Goal: Transaction & Acquisition: Purchase product/service

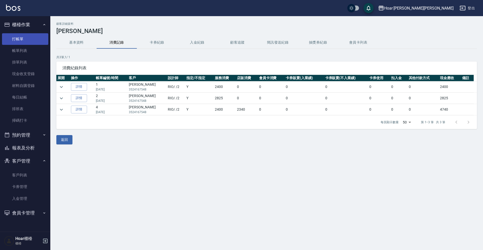
click at [29, 39] on link "打帳單" at bounding box center [25, 39] width 46 height 12
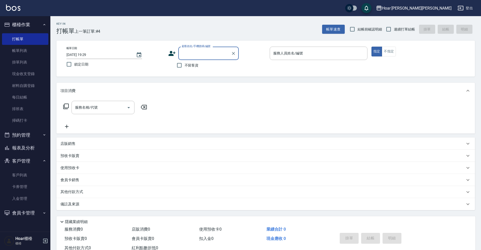
click at [196, 55] on input "顧客姓名/手機號碼/編號" at bounding box center [204, 53] width 48 height 9
type input "慾"
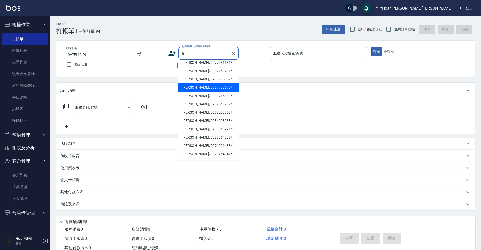
scroll to position [5, 0]
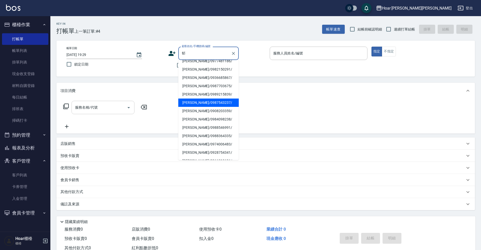
drag, startPoint x: 199, startPoint y: 103, endPoint x: 121, endPoint y: 111, distance: 78.4
click at [199, 103] on li "[PERSON_NAME]/0987543237/" at bounding box center [208, 102] width 60 height 8
type input "[PERSON_NAME]/0987543237/"
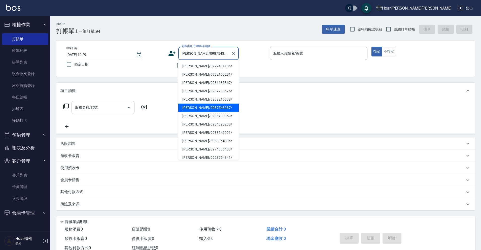
type input "RIO-2"
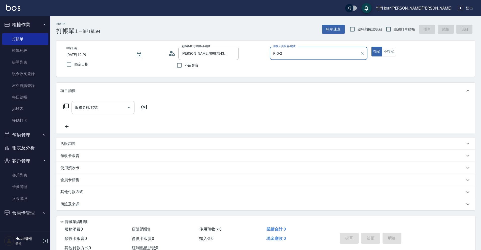
click at [112, 111] on input "服務名稱/代號" at bounding box center [99, 107] width 51 height 9
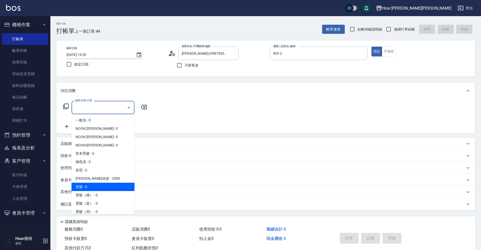
click at [100, 187] on span "剪髮 - 0" at bounding box center [102, 186] width 63 height 8
type input "剪髮(201)"
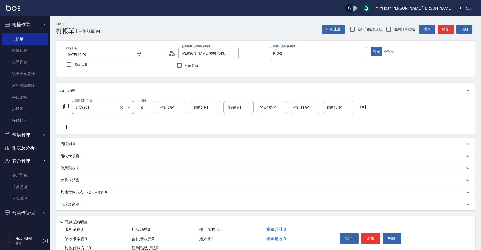
click at [151, 110] on input "0" at bounding box center [145, 108] width 16 height 14
type input "800"
drag, startPoint x: 98, startPoint y: 119, endPoint x: 66, endPoint y: 122, distance: 31.9
click at [97, 119] on div "服務名稱/代號 剪髮(201) 服務名稱/代號 價格 800 價格 特助5%-1 特助5%-1 特助6%-1 特助6%-1 特助8%-1 特助8%-1 特助1…" at bounding box center [214, 115] width 308 height 29
click at [67, 126] on icon at bounding box center [66, 127] width 13 height 6
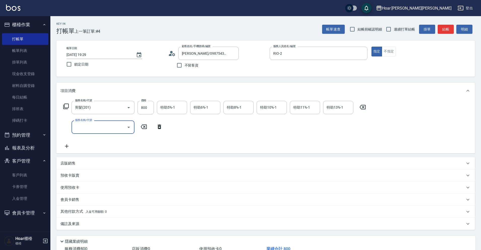
drag, startPoint x: 88, startPoint y: 122, endPoint x: 90, endPoint y: 121, distance: 3.2
click at [88, 122] on div "服務名稱/代號 服務名稱/代號" at bounding box center [102, 126] width 63 height 13
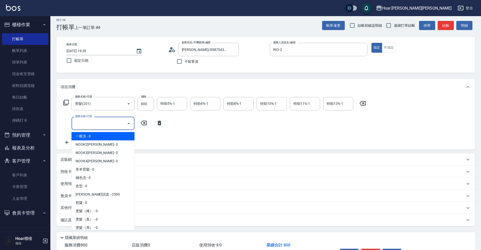
click at [96, 126] on input "服務名稱/代號" at bounding box center [99, 123] width 51 height 9
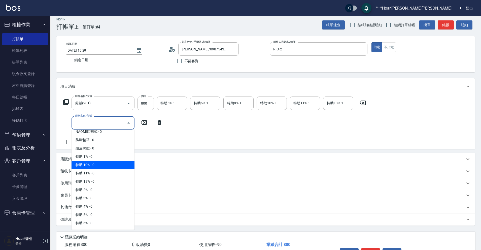
scroll to position [319, 0]
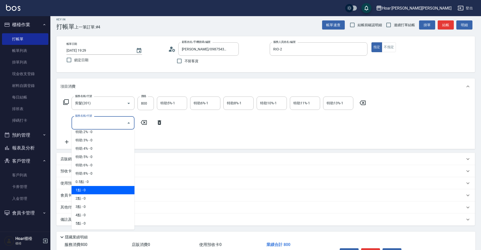
drag, startPoint x: 98, startPoint y: 190, endPoint x: 125, endPoint y: 161, distance: 40.0
click at [98, 190] on span "1點 - 0" at bounding box center [102, 190] width 63 height 8
type input "1點(P1)"
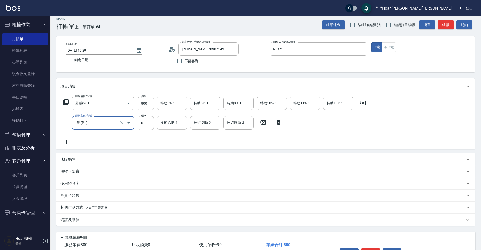
click at [165, 124] on input "技術協助-1" at bounding box center [172, 122] width 26 height 9
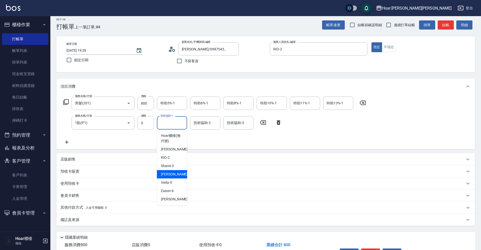
drag, startPoint x: 165, startPoint y: 172, endPoint x: 166, endPoint y: 167, distance: 4.9
click at [165, 172] on span "[PERSON_NAME] -4" at bounding box center [176, 173] width 30 height 5
type input "[PERSON_NAME]-4"
click at [170, 139] on div "服務名稱/代號 剪髮(201) 服務名稱/代號 價格 800 價格 特助5%-1 特助5%-1 特助6%-1 特助6%-1 特助8%-1 特助8%-1 特助1…" at bounding box center [214, 120] width 308 height 49
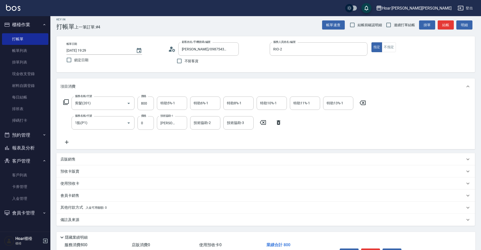
scroll to position [37, 0]
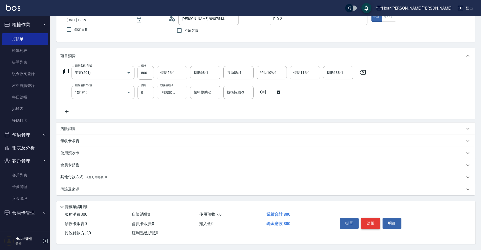
click at [370, 218] on button "結帳" at bounding box center [370, 223] width 19 height 11
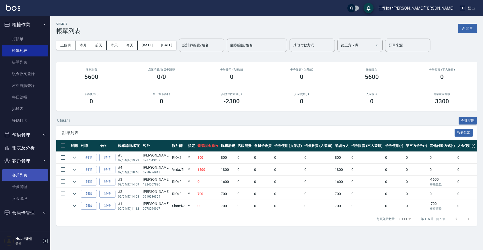
click at [21, 177] on link "客戶列表" at bounding box center [25, 175] width 46 height 12
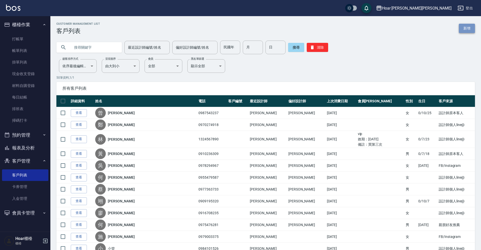
click at [470, 24] on link "新增" at bounding box center [466, 28] width 16 height 9
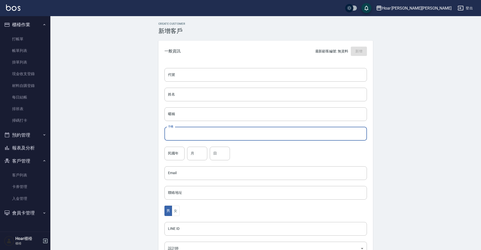
click at [188, 134] on input "手機" at bounding box center [265, 134] width 202 height 14
type input "ㄞ"
type input "ㄢ"
type input "0978011224"
click at [179, 97] on input "姓名" at bounding box center [265, 95] width 202 height 14
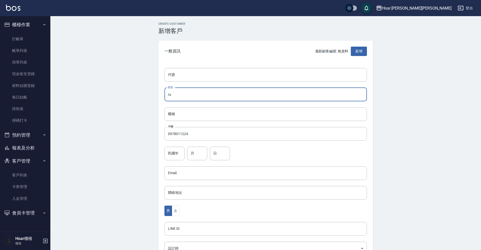
type input "r"
type input "[PERSON_NAME]"
click at [255, 152] on div "民國年 民國年 月 月 日 日" at bounding box center [265, 153] width 202 height 14
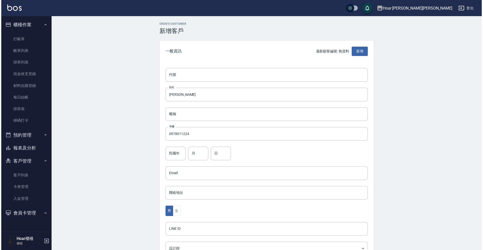
scroll to position [78, 0]
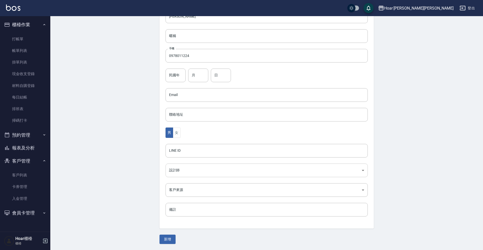
click at [186, 169] on body "Hoar [PERSON_NAME][PERSON_NAME] 登出 櫃檯作業 打帳單 帳單列表 掛單列表 現金收支登錄 材料自購登錄 每日結帳 排班表 掃碼…" at bounding box center [241, 86] width 483 height 328
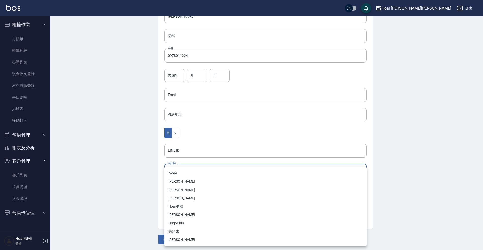
click at [183, 197] on li "[PERSON_NAME]" at bounding box center [265, 198] width 202 height 8
type input "74fd62dc-a2a8-4ddf-930d-2b3d20cd9441"
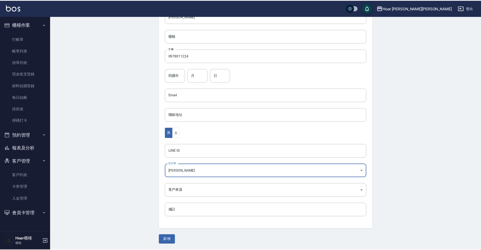
scroll to position [78, 0]
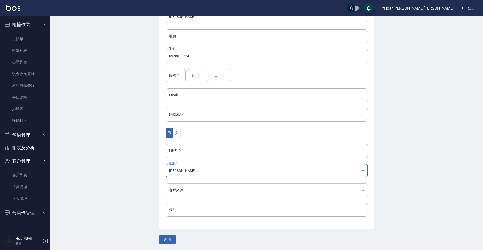
click at [192, 187] on body "Hoar [PERSON_NAME][PERSON_NAME] 登出 櫃檯作業 打帳單 帳單列表 掛單列表 現金收支登錄 材料自購登錄 每日結帳 排班表 掃碼…" at bounding box center [241, 86] width 483 height 328
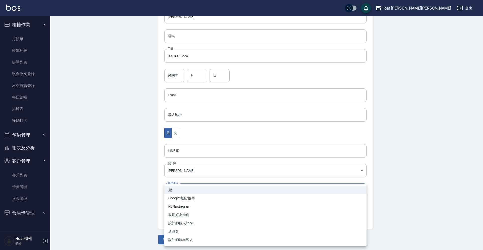
drag, startPoint x: 190, startPoint y: 224, endPoint x: 186, endPoint y: 225, distance: 3.7
click at [190, 224] on li "設計師個人line@" at bounding box center [265, 223] width 202 height 8
type input "設計師個人line@"
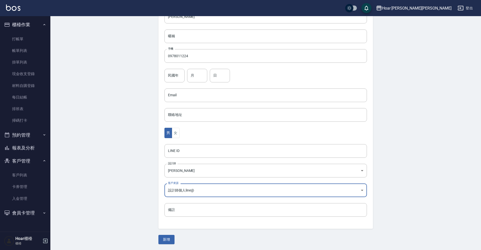
click at [168, 234] on div "Create Customer 新增客戶 一般資訊 最新顧客編號: 無資料 新增 代號 代號 姓名 [PERSON_NAME] 姓名 暱稱 暱稱 手機 097…" at bounding box center [265, 93] width 226 height 299
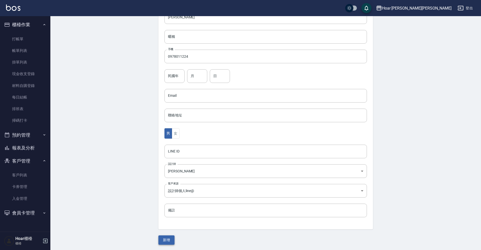
scroll to position [78, 0]
click at [168, 237] on button "新增" at bounding box center [166, 238] width 16 height 9
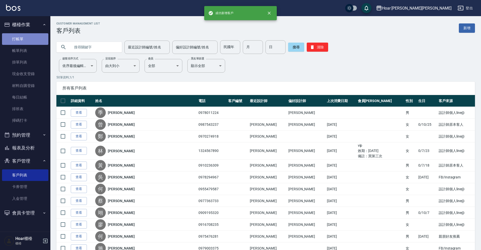
click at [24, 37] on link "打帳單" at bounding box center [25, 39] width 46 height 12
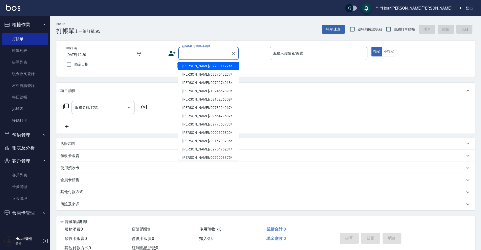
drag, startPoint x: 205, startPoint y: 50, endPoint x: 204, endPoint y: 58, distance: 8.6
click at [205, 50] on input "顧客姓名/手機號碼/編號" at bounding box center [204, 53] width 48 height 9
drag, startPoint x: 201, startPoint y: 65, endPoint x: 87, endPoint y: 120, distance: 126.8
click at [201, 65] on li "[PERSON_NAME]/0978011224/" at bounding box center [208, 66] width 60 height 8
type input "[PERSON_NAME]/0978011224/"
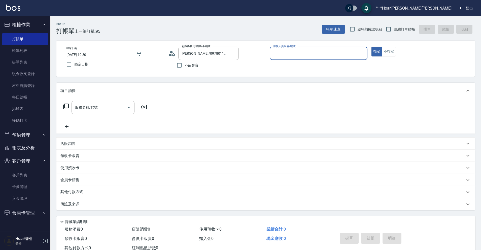
type input "RIO-2"
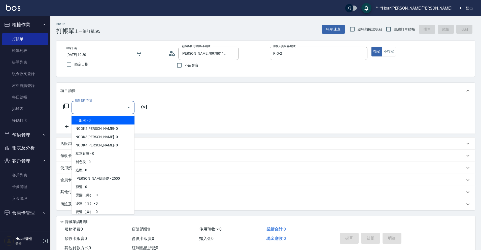
click at [96, 106] on input "服務名稱/代號" at bounding box center [99, 107] width 51 height 9
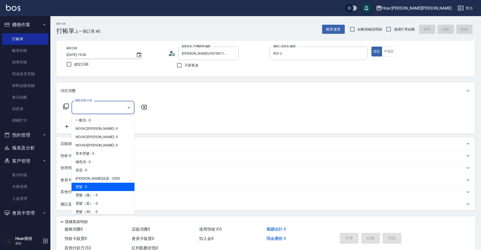
click at [91, 185] on span "剪髮 - 0" at bounding box center [102, 186] width 63 height 8
type input "剪髮(201)"
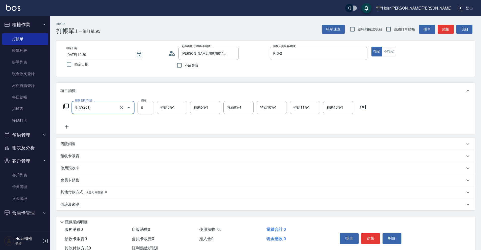
click at [150, 109] on input "0" at bounding box center [145, 108] width 16 height 14
type input "800"
click at [70, 126] on icon at bounding box center [66, 127] width 13 height 6
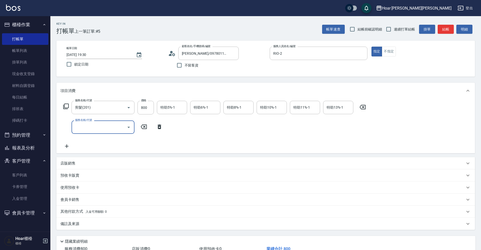
click at [100, 127] on input "服務名稱/代號" at bounding box center [99, 127] width 51 height 9
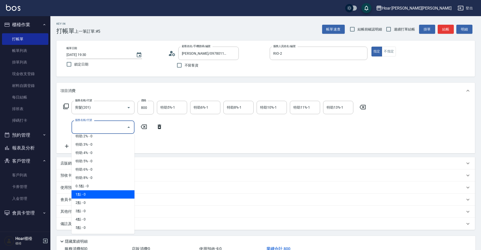
click at [96, 192] on span "1點 - 0" at bounding box center [102, 194] width 63 height 8
type input "1點(P1)"
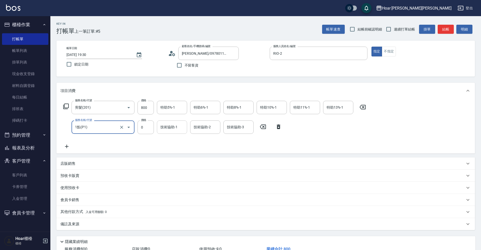
click at [179, 121] on div "技術協助-1" at bounding box center [172, 126] width 30 height 13
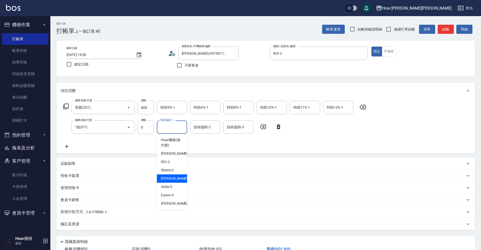
click at [167, 181] on span "[PERSON_NAME] -4" at bounding box center [176, 178] width 30 height 5
type input "[PERSON_NAME]-4"
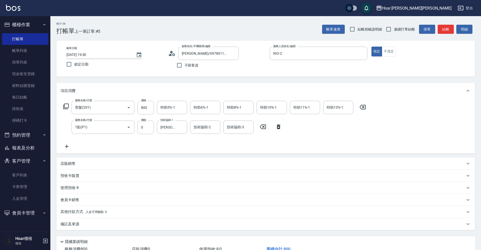
click at [175, 144] on div "服務名稱/代號 剪髮(201) 服務名稱/代號 價格 800 價格 特助5%-1 特助5%-1 特助6%-1 特助6%-1 特助8%-1 特助8%-1 特助1…" at bounding box center [214, 125] width 308 height 49
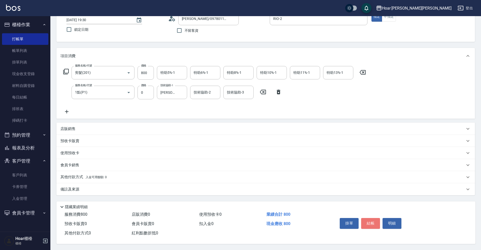
click at [377, 219] on button "結帳" at bounding box center [370, 223] width 19 height 11
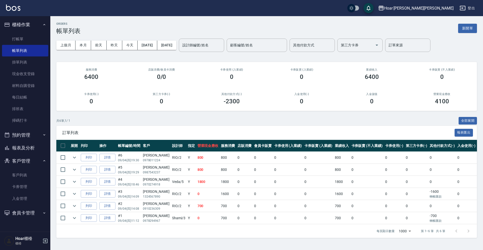
drag, startPoint x: 22, startPoint y: 38, endPoint x: 123, endPoint y: 45, distance: 100.4
click at [23, 38] on link "打帳單" at bounding box center [25, 39] width 46 height 12
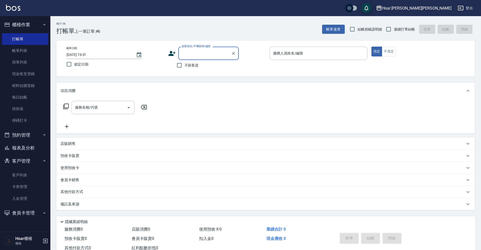
click at [207, 51] on input "顧客姓名/手機號碼/編號" at bounding box center [204, 53] width 48 height 9
type input "m"
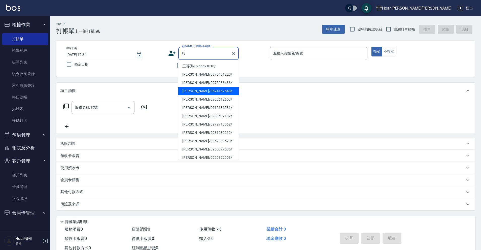
click at [195, 92] on li "[PERSON_NAME]/3524167548/" at bounding box center [208, 91] width 60 height 8
type input "[PERSON_NAME]/3524167548/"
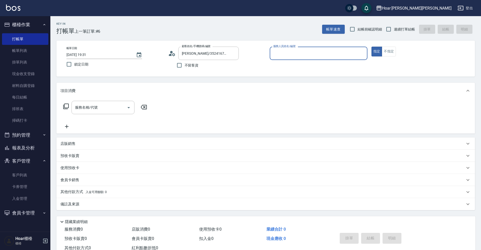
type input "RIO-2"
click at [95, 106] on input "服務名稱/代號" at bounding box center [99, 107] width 51 height 9
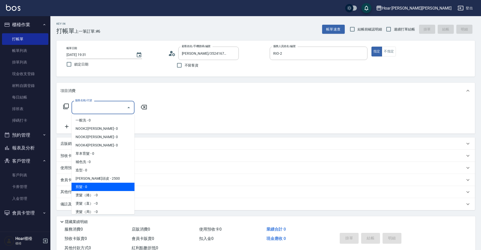
drag, startPoint x: 89, startPoint y: 185, endPoint x: 112, endPoint y: 168, distance: 28.8
click at [90, 185] on span "剪髮 - 0" at bounding box center [102, 186] width 63 height 8
type input "剪髮(201)"
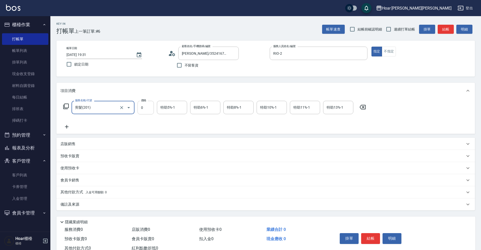
click at [147, 109] on input "0" at bounding box center [145, 108] width 16 height 14
type input "700"
click at [66, 124] on icon at bounding box center [66, 127] width 13 height 6
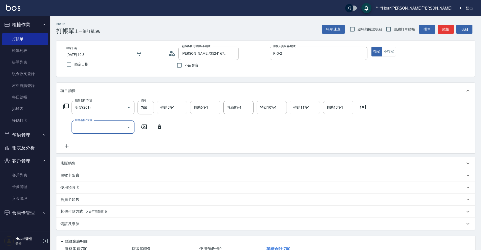
click at [98, 125] on input "服務名稱/代號" at bounding box center [99, 127] width 51 height 9
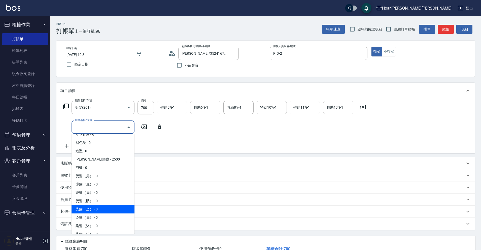
scroll to position [38, 0]
drag, startPoint x: 98, startPoint y: 207, endPoint x: 126, endPoint y: 180, distance: 38.8
click at [98, 207] on span "染髮（全） - 0" at bounding box center [102, 209] width 63 height 8
type input "染髮（全）(401)"
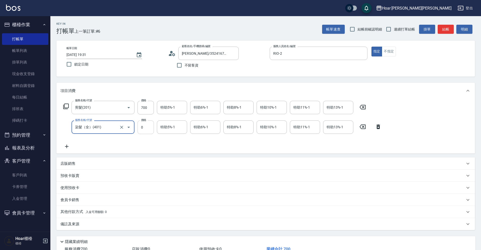
click at [147, 129] on input "0" at bounding box center [145, 127] width 16 height 14
type input "1700"
drag, startPoint x: 144, startPoint y: 140, endPoint x: 152, endPoint y: 140, distance: 8.8
click at [145, 140] on div "服務名稱/代號 剪髮(201) 服務名稱/代號 價格 700 價格 特助5%-1 特助5%-1 特助6%-1 特助6%-1 特助8%-1 特助8%-1 特助1…" at bounding box center [222, 125] width 324 height 49
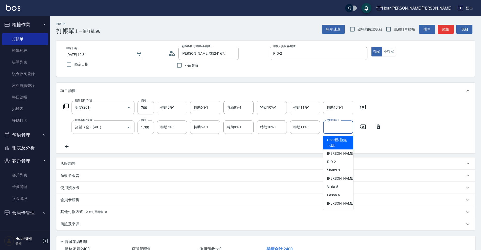
click at [342, 129] on input "特助13%-1" at bounding box center [338, 127] width 26 height 9
click at [333, 180] on span "[PERSON_NAME] -4" at bounding box center [342, 178] width 30 height 5
type input "[PERSON_NAME]-4"
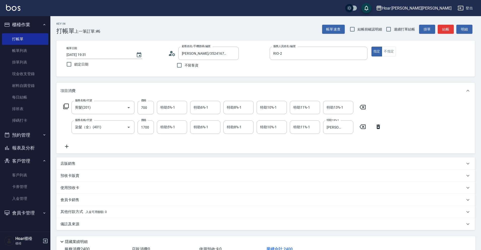
click at [292, 142] on div "服務名稱/代號 剪髮(201) 服務名稱/代號 價格 700 價格 特助5%-1 特助5%-1 特助6%-1 特助6%-1 特助8%-1 特助8%-1 特助1…" at bounding box center [222, 125] width 324 height 49
click at [67, 147] on icon at bounding box center [66, 146] width 13 height 6
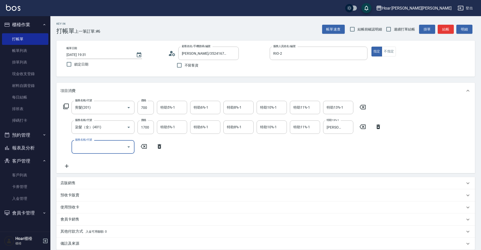
click at [117, 149] on input "服務名稱/代號" at bounding box center [99, 146] width 51 height 9
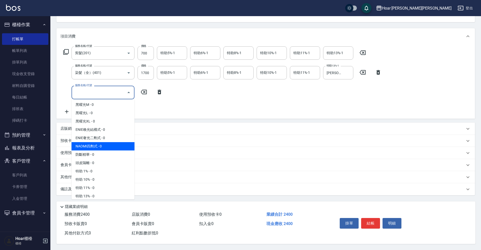
scroll to position [227, 0]
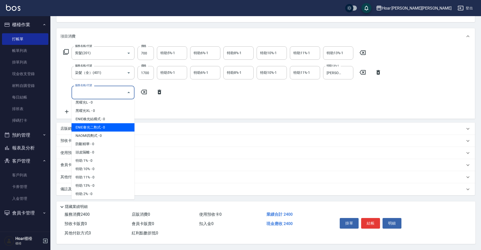
drag, startPoint x: 159, startPoint y: 101, endPoint x: 124, endPoint y: 120, distance: 39.4
click at [159, 101] on div "服務名稱/代號 剪髮(201) 服務名稱/代號 價格 700 價格 特助5%-1 特助5%-1 特助6%-1 特助6%-1 特助8%-1 特助8%-1 特助1…" at bounding box center [222, 80] width 324 height 68
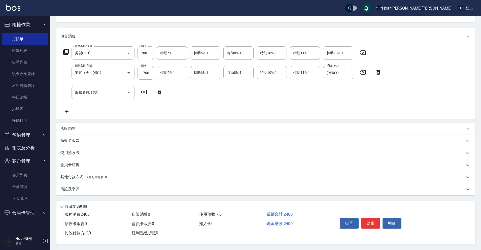
drag, startPoint x: 84, startPoint y: 125, endPoint x: 84, endPoint y: 128, distance: 3.3
click at [84, 126] on div "店販銷售" at bounding box center [262, 128] width 404 height 5
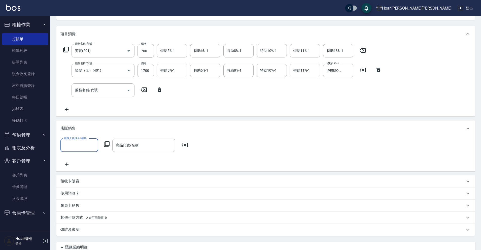
scroll to position [0, 0]
click at [80, 145] on input "服務人員姓名/編號" at bounding box center [79, 145] width 33 height 9
drag, startPoint x: 75, startPoint y: 172, endPoint x: 125, endPoint y: 154, distance: 53.0
click at [76, 172] on div "RIO -2" at bounding box center [79, 174] width 38 height 8
type input "RIO-2"
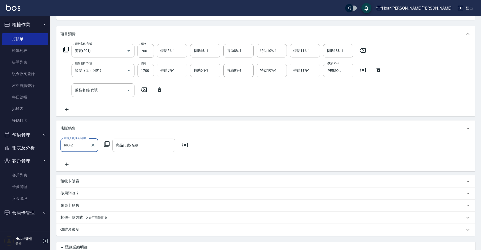
click at [136, 146] on input "商品代號/名稱" at bounding box center [143, 145] width 58 height 9
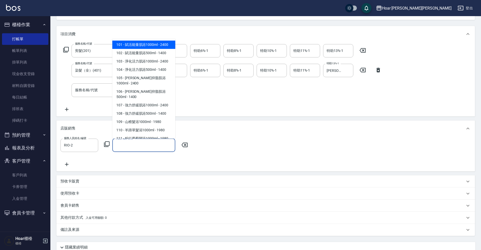
scroll to position [56, 0]
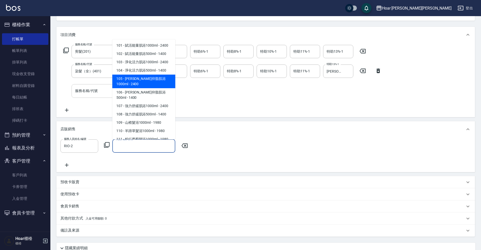
click at [132, 79] on span "105 - [PERSON_NAME]抑脂肌浴1000ml - 2400" at bounding box center [143, 81] width 63 height 14
type input "[PERSON_NAME]抑脂肌浴1000ml"
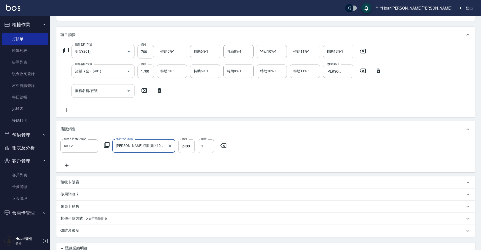
click at [190, 144] on input "2400" at bounding box center [186, 146] width 16 height 14
type input "1920"
click at [291, 151] on div "服務人員姓名/編號 RIO-2 服務人員姓名/編號 商品代號/名稱 [PERSON_NAME]抑脂肌浴1000ml 商品代號/名稱 價格 1920 價格 數量…" at bounding box center [265, 153] width 410 height 29
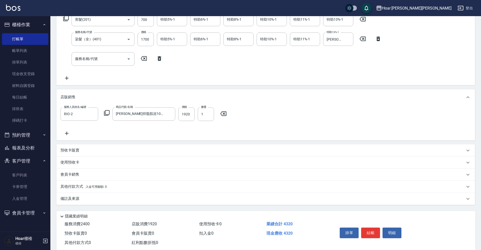
scroll to position [100, 0]
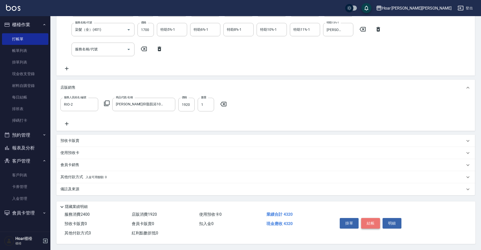
click at [367, 221] on button "結帳" at bounding box center [370, 223] width 19 height 11
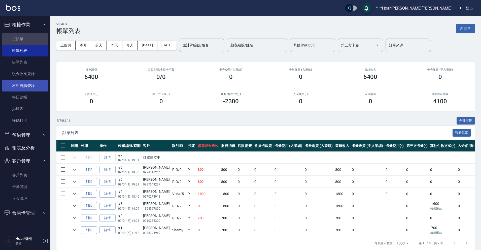
drag, startPoint x: 27, startPoint y: 40, endPoint x: 20, endPoint y: 91, distance: 51.6
click at [27, 40] on link "打帳單" at bounding box center [25, 39] width 46 height 12
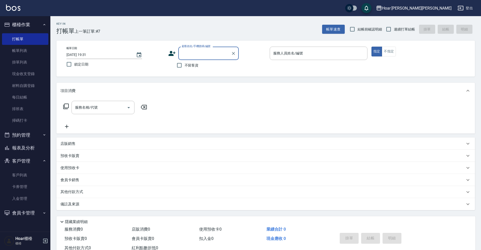
type input "c"
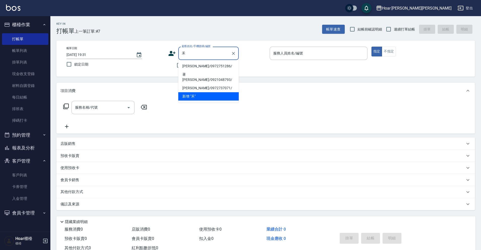
click at [206, 66] on li "[PERSON_NAME]/0972751286/" at bounding box center [208, 66] width 60 height 8
type input "[PERSON_NAME]/0972751286/"
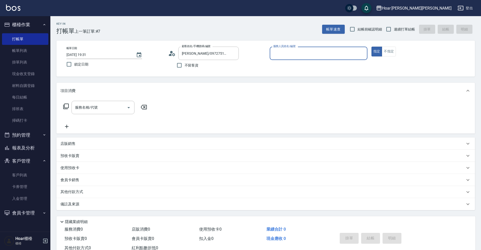
type input "RIO-2"
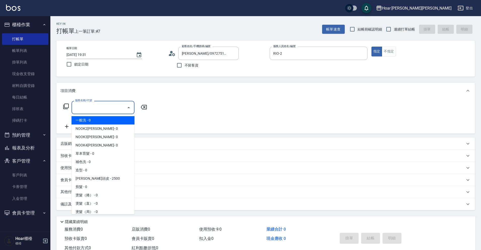
drag, startPoint x: 99, startPoint y: 108, endPoint x: 102, endPoint y: 111, distance: 4.1
click at [101, 110] on input "服務名稱/代號" at bounding box center [99, 107] width 51 height 9
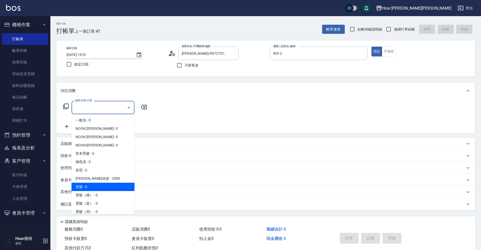
drag, startPoint x: 96, startPoint y: 184, endPoint x: 126, endPoint y: 156, distance: 40.7
click at [96, 184] on span "剪髮 - 0" at bounding box center [102, 186] width 63 height 8
type input "剪髮(201)"
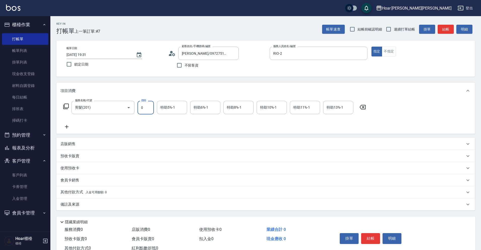
click at [142, 110] on input "0" at bounding box center [145, 108] width 16 height 14
type input "800"
click at [121, 125] on div "服務名稱/代號 剪髮(201) 服務名稱/代號 價格 800 價格 特助5%-1 特助5%-1 特助6%-1 特助6%-1 特助8%-1 特助8%-1 特助1…" at bounding box center [214, 115] width 308 height 29
click at [67, 128] on icon at bounding box center [66, 127] width 13 height 6
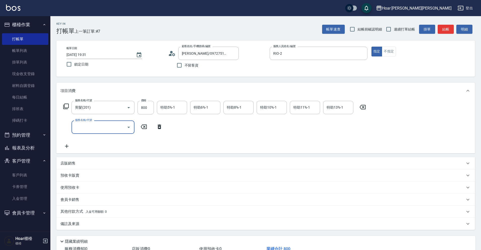
click at [187, 140] on div "服務名稱/代號 剪髮(201) 服務名稱/代號 價格 800 價格 特助5%-1 特助5%-1 特助6%-1 特助6%-1 特助8%-1 特助8%-1 特助1…" at bounding box center [214, 125] width 308 height 48
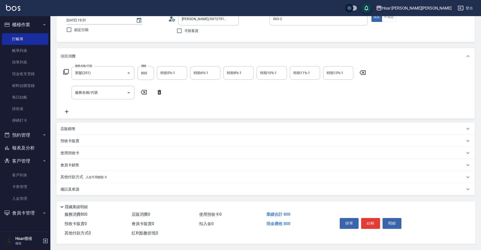
click at [68, 176] on p "其他付款方式 入金可用餘額: 0" at bounding box center [83, 177] width 46 height 6
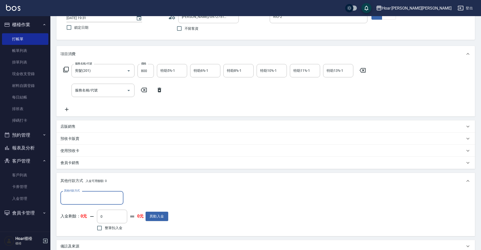
scroll to position [0, 0]
click at [181, 101] on div "服務名稱/代號 剪髮(201) 服務名稱/代號 價格 800 價格 特助5%-1 特助5%-1 特助6%-1 特助6%-1 特助8%-1 特助8%-1 特助1…" at bounding box center [214, 88] width 308 height 48
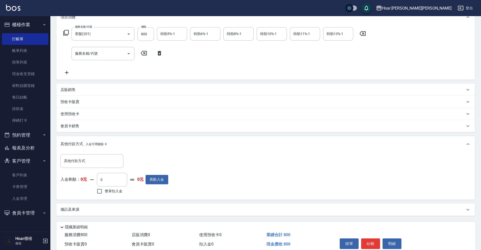
scroll to position [96, 0]
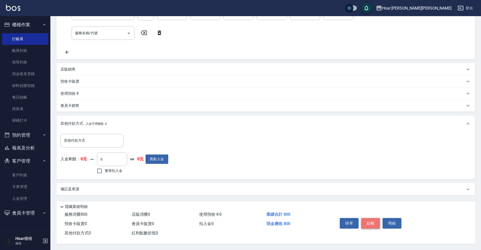
click at [373, 218] on button "結帳" at bounding box center [370, 223] width 19 height 11
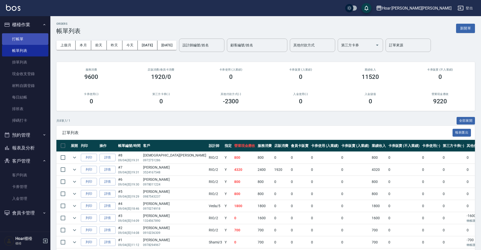
drag, startPoint x: 18, startPoint y: 38, endPoint x: 23, endPoint y: 41, distance: 5.3
click at [18, 38] on link "打帳單" at bounding box center [25, 39] width 46 height 12
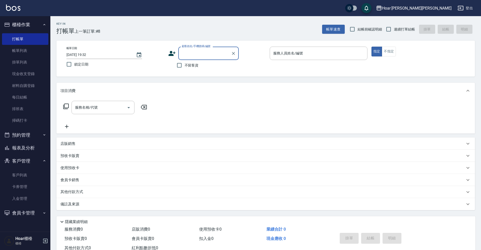
click at [184, 56] on input "顧客姓名/手機號碼/編號" at bounding box center [204, 53] width 48 height 9
type input "r"
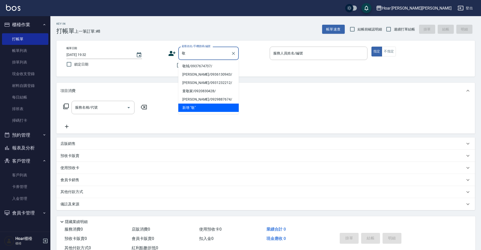
drag, startPoint x: 214, startPoint y: 67, endPoint x: 169, endPoint y: 74, distance: 45.8
click at [213, 67] on li "敬羢/0937674737/" at bounding box center [208, 66] width 60 height 8
type input "敬羢/0937674737/"
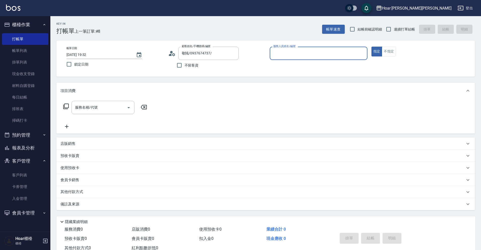
type input "RIO-2"
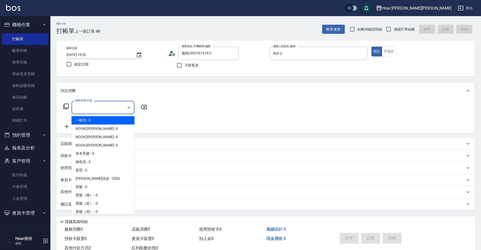
click at [82, 109] on input "服務名稱/代號" at bounding box center [99, 107] width 51 height 9
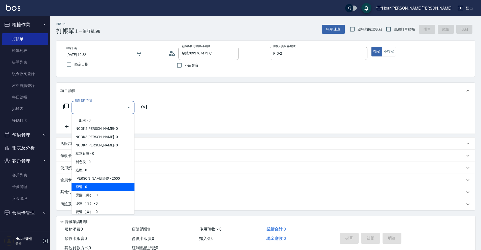
drag, startPoint x: 82, startPoint y: 185, endPoint x: 139, endPoint y: 126, distance: 82.0
click at [83, 185] on span "剪髮 - 0" at bounding box center [102, 186] width 63 height 8
type input "剪髮(201)"
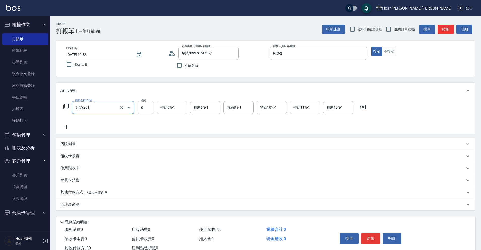
click at [152, 106] on input "0" at bounding box center [145, 108] width 16 height 14
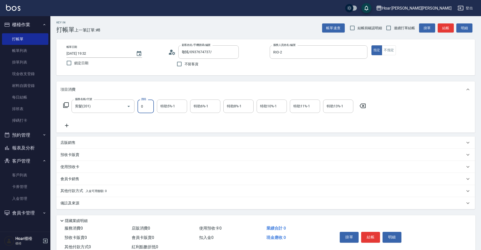
scroll to position [2, 0]
type input "800"
click at [135, 117] on div "服務名稱/代號 剪髮(201) 服務名稱/代號 價格 800 價格 特助5%-1 特助5%-1 特助6%-1 特助6%-1 特助8%-1 特助8%-1 特助1…" at bounding box center [214, 113] width 308 height 29
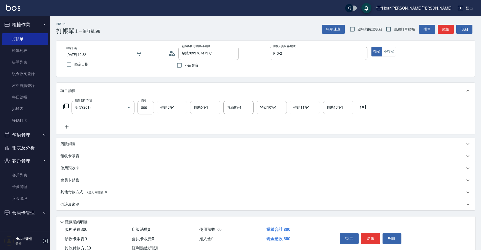
click at [67, 126] on icon at bounding box center [67, 127] width 4 height 4
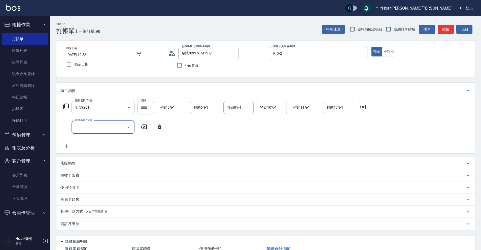
click at [107, 129] on input "服務名稱/代號" at bounding box center [99, 127] width 51 height 9
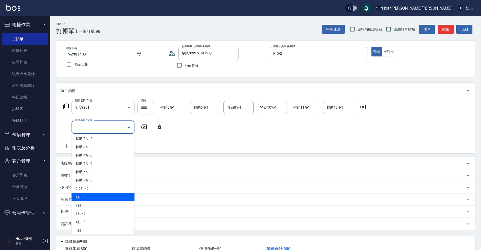
click at [84, 195] on span "1點 - 0" at bounding box center [102, 196] width 63 height 8
type input "1點(P1)"
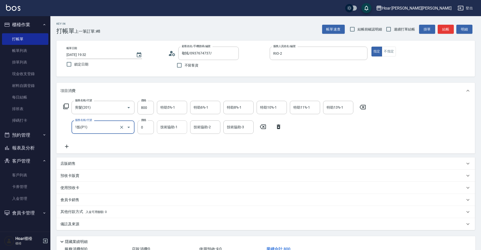
click at [169, 132] on div "技術協助-1" at bounding box center [172, 126] width 30 height 13
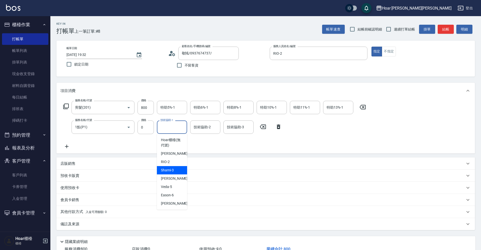
drag, startPoint x: 167, startPoint y: 170, endPoint x: 115, endPoint y: 157, distance: 53.1
click at [165, 170] on span "Shami -3" at bounding box center [167, 169] width 13 height 5
type input "Shami-3"
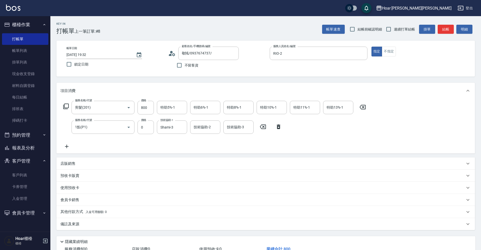
click at [68, 145] on icon at bounding box center [66, 146] width 13 height 6
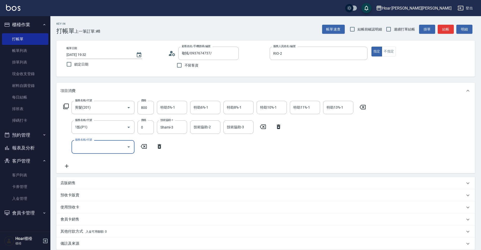
click at [103, 145] on input "服務名稱/代號" at bounding box center [99, 146] width 51 height 9
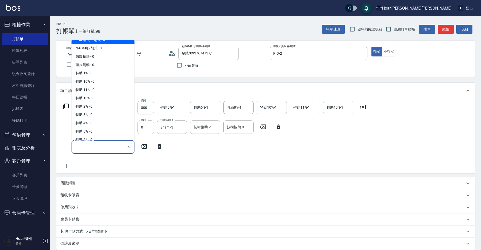
scroll to position [319, 0]
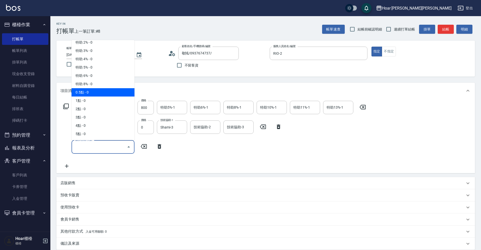
click at [88, 93] on span "0.5點 - 0" at bounding box center [102, 92] width 63 height 8
type input "0.5點(P05)"
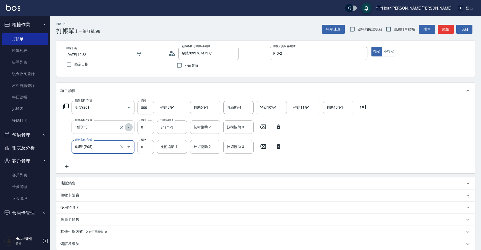
click at [128, 127] on icon "Open" at bounding box center [128, 127] width 3 height 1
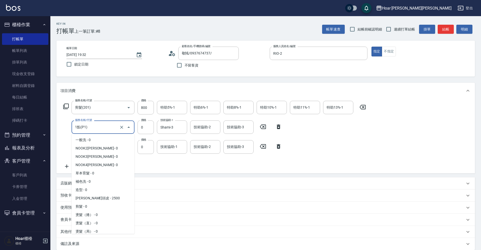
scroll to position [284, 0]
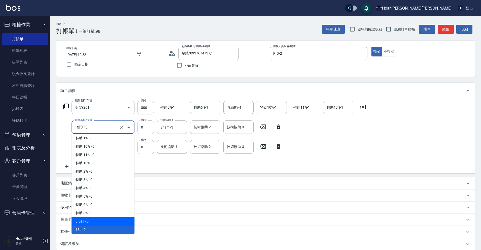
drag, startPoint x: 88, startPoint y: 220, endPoint x: 121, endPoint y: 196, distance: 41.0
click at [88, 220] on span "0.5點 - 0" at bounding box center [102, 221] width 63 height 8
type input "0.5點(P05)"
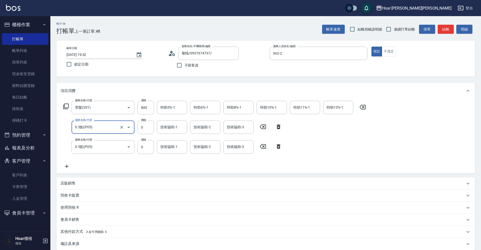
click at [176, 148] on input "技術協助-1" at bounding box center [172, 146] width 26 height 9
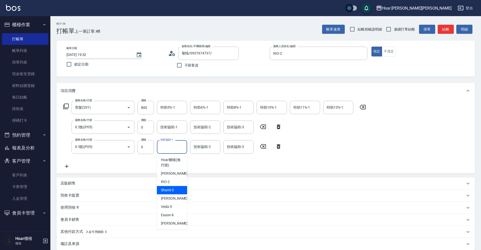
click at [167, 190] on span "Shami -3" at bounding box center [167, 189] width 13 height 5
type input "Shami-3"
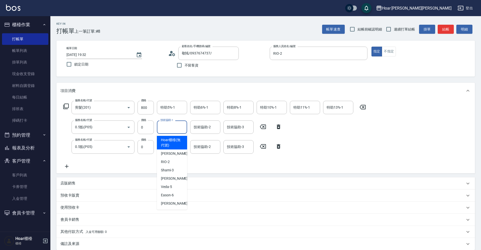
click at [172, 127] on input "技術協助-1" at bounding box center [172, 127] width 26 height 9
drag, startPoint x: 166, startPoint y: 177, endPoint x: 164, endPoint y: 169, distance: 8.8
click at [166, 177] on span "[PERSON_NAME] -4" at bounding box center [176, 178] width 30 height 5
type input "[PERSON_NAME]-4"
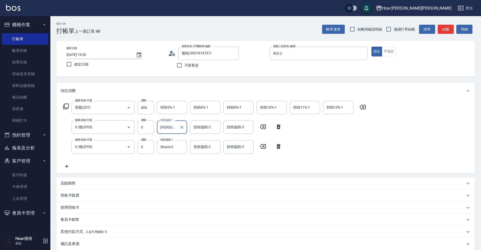
click at [165, 157] on div "服務名稱/代號 剪髮(201) 服務名稱/代號 價格 800 價格 特助5%-1 特助5%-1 特助6%-1 特助6%-1 特助8%-1 特助8%-1 特助1…" at bounding box center [214, 135] width 308 height 68
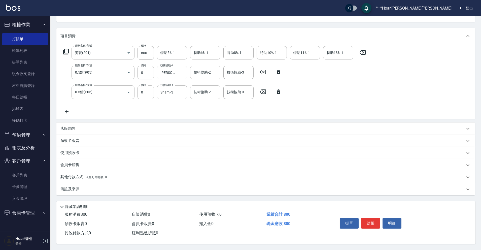
click at [73, 176] on p "其他付款方式 入金可用餘額: 0" at bounding box center [83, 177] width 46 height 6
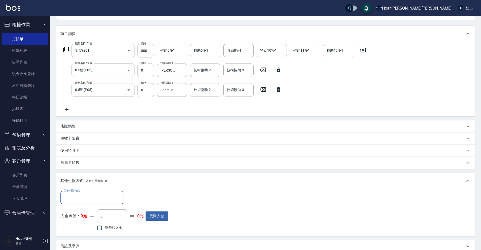
scroll to position [0, 0]
click at [79, 192] on label "其他付款方式" at bounding box center [72, 190] width 16 height 4
click at [79, 193] on input "其他付款方式" at bounding box center [92, 197] width 58 height 9
click at [78, 195] on input "其他付款方式" at bounding box center [92, 197] width 58 height 9
click at [77, 217] on span "轉帳匯款" at bounding box center [91, 218] width 63 height 8
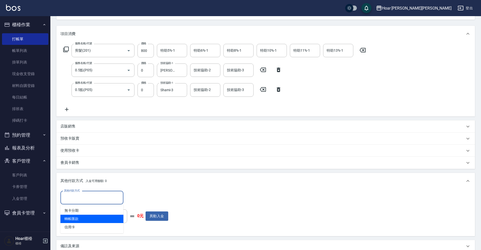
type input "轉帳匯款"
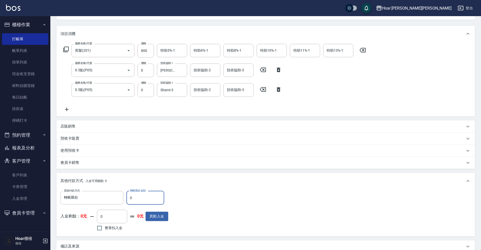
click at [153, 199] on input "0" at bounding box center [145, 198] width 38 height 14
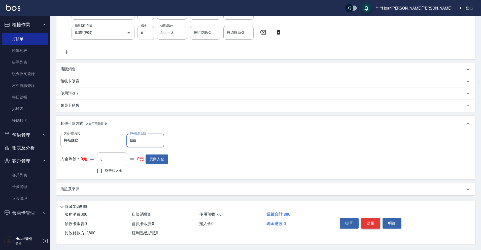
type input "800"
click at [369, 220] on button "結帳" at bounding box center [370, 223] width 19 height 11
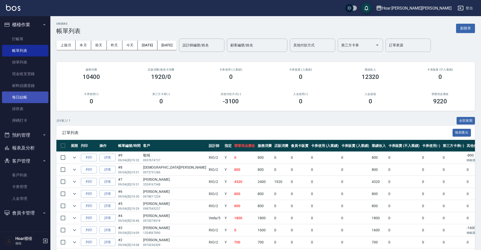
click at [33, 97] on link "每日結帳" at bounding box center [25, 97] width 46 height 12
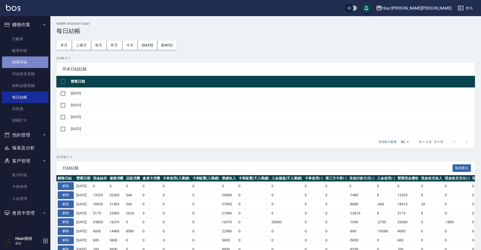
click at [27, 65] on link "掛單列表" at bounding box center [25, 62] width 46 height 12
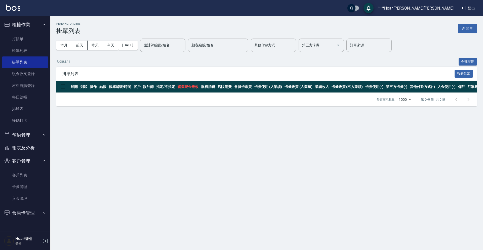
drag, startPoint x: 26, startPoint y: 177, endPoint x: 277, endPoint y: 119, distance: 257.7
click at [26, 177] on link "客戶列表" at bounding box center [25, 175] width 46 height 12
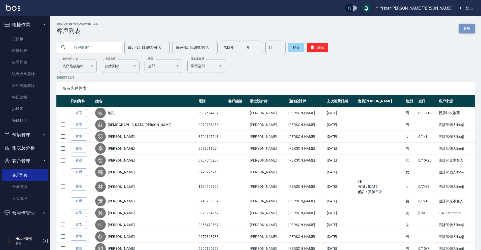
click at [465, 31] on link "新增" at bounding box center [466, 28] width 16 height 9
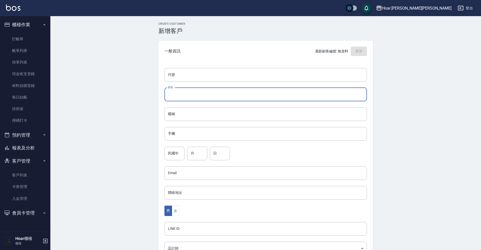
click at [187, 94] on input "姓名" at bounding box center [265, 95] width 202 height 14
type input "q"
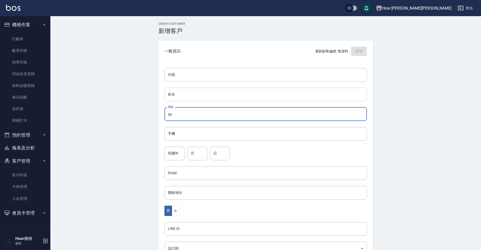
type input "q"
click at [184, 100] on input "姓名" at bounding box center [265, 95] width 202 height 14
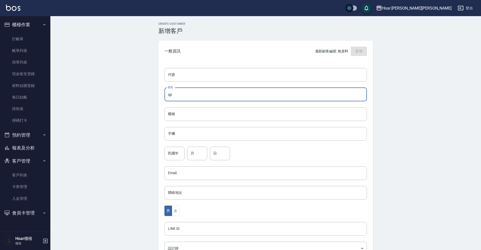
type input "q"
type input "ㄆ"
click at [183, 133] on input "手機" at bounding box center [265, 134] width 202 height 14
click at [166, 97] on input "[PERSON_NAME]" at bounding box center [265, 95] width 202 height 14
click at [167, 95] on input "[PERSON_NAME]" at bounding box center [265, 95] width 202 height 14
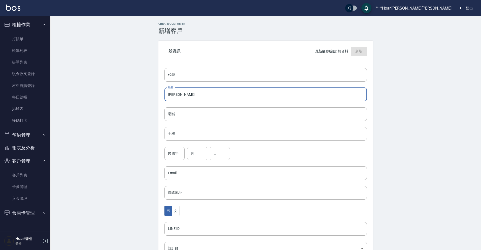
type input "[PERSON_NAME]"
click at [181, 135] on input "手機" at bounding box center [265, 134] width 202 height 14
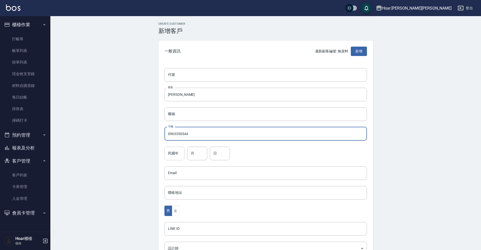
type input "0963350544"
click at [181, 156] on input "民國年" at bounding box center [174, 153] width 20 height 14
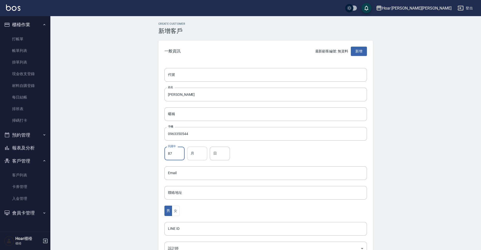
type input "87"
click at [193, 154] on input "月" at bounding box center [197, 153] width 20 height 14
type input "09"
click at [216, 152] on input "日" at bounding box center [220, 153] width 20 height 14
type input "05"
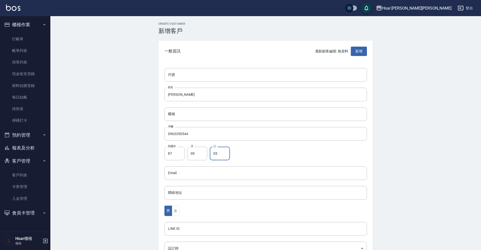
drag, startPoint x: 259, startPoint y: 150, endPoint x: 256, endPoint y: 151, distance: 2.9
click at [259, 150] on div "民國年 87 民國年 月 09 月 日 05 日" at bounding box center [265, 153] width 202 height 14
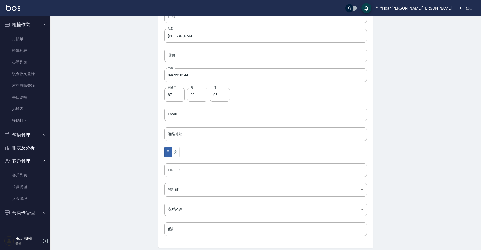
scroll to position [78, 0]
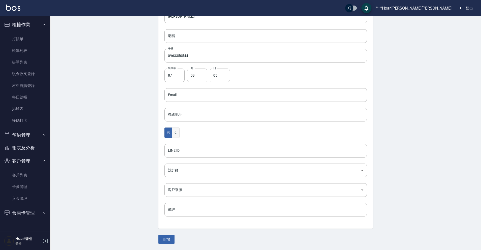
drag, startPoint x: 175, startPoint y: 134, endPoint x: 179, endPoint y: 144, distance: 10.8
click at [175, 134] on button "女" at bounding box center [176, 132] width 8 height 10
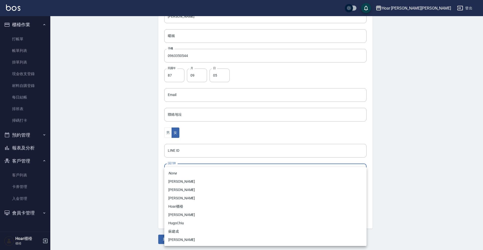
click at [190, 171] on body "Hoar [PERSON_NAME][PERSON_NAME] 登出 櫃檯作業 打帳單 帳單列表 掛單列表 現金收支登錄 材料自購登錄 每日結帳 排班表 掃碼…" at bounding box center [241, 86] width 483 height 328
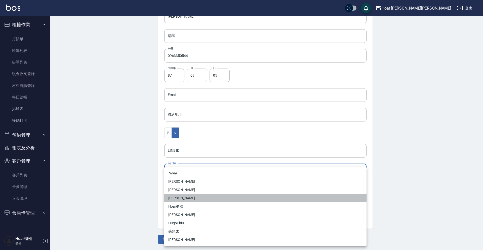
click at [181, 196] on li "[PERSON_NAME]" at bounding box center [265, 198] width 202 height 8
type input "74fd62dc-a2a8-4ddf-930d-2b3d20cd9441"
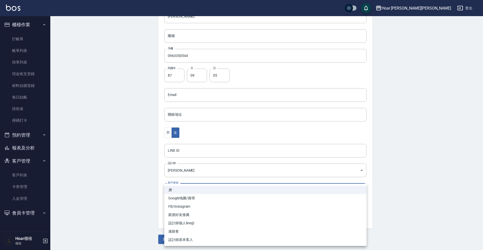
click at [188, 191] on body "Hoar [PERSON_NAME][PERSON_NAME] 登出 櫃檯作業 打帳單 帳單列表 掛單列表 現金收支登錄 材料自購登錄 每日結帳 排班表 掃碼…" at bounding box center [241, 86] width 483 height 328
click at [191, 220] on li "設計師個人line@" at bounding box center [265, 223] width 202 height 8
type input "設計師個人line@"
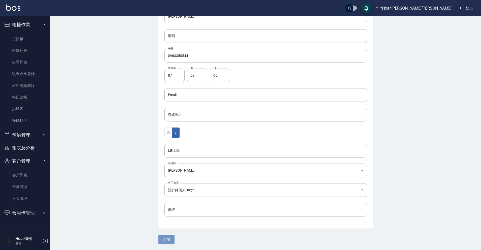
click at [170, 236] on button "新增" at bounding box center [166, 238] width 16 height 9
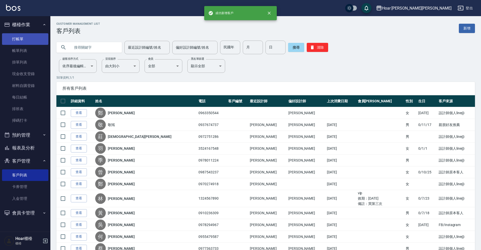
click at [28, 41] on link "打帳單" at bounding box center [25, 39] width 46 height 12
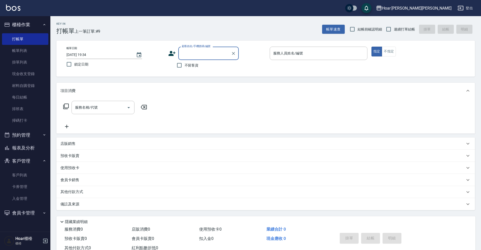
click at [200, 52] on input "顧客姓名/手機號碼/編號" at bounding box center [204, 53] width 48 height 9
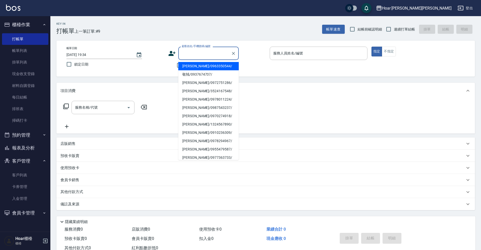
click at [198, 69] on li "[PERSON_NAME]/0963350544/" at bounding box center [208, 66] width 60 height 8
type input "[PERSON_NAME]/0963350544/"
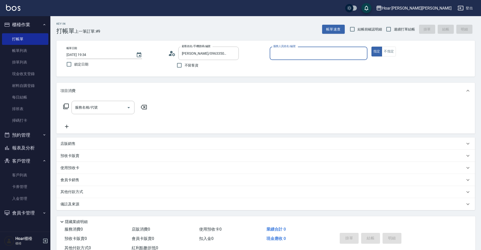
type input "RIO-2"
drag, startPoint x: 117, startPoint y: 105, endPoint x: 120, endPoint y: 107, distance: 3.6
click at [118, 107] on input "服務名稱/代號" at bounding box center [99, 107] width 51 height 9
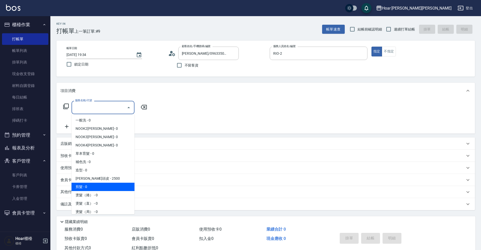
drag, startPoint x: 82, startPoint y: 187, endPoint x: 92, endPoint y: 174, distance: 16.2
click at [82, 187] on span "剪髮 - 0" at bounding box center [102, 186] width 63 height 8
type input "剪髮(201)"
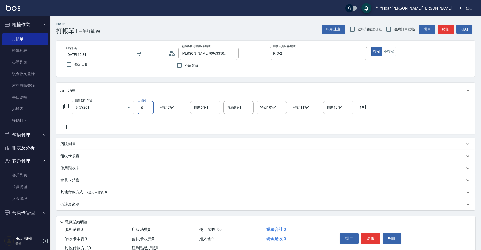
click at [149, 109] on input "0" at bounding box center [145, 108] width 16 height 14
type input "800"
click at [67, 126] on icon at bounding box center [66, 126] width 13 height 6
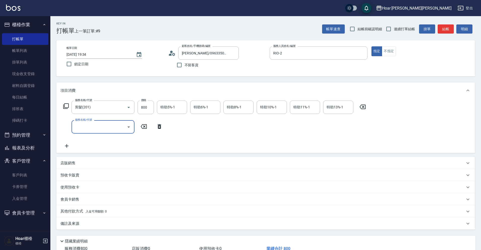
click at [121, 130] on input "服務名稱/代號" at bounding box center [99, 126] width 51 height 9
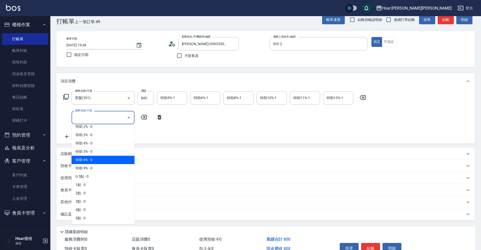
scroll to position [37, 0]
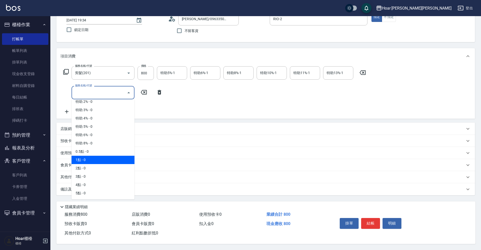
click at [103, 160] on span "1點 - 0" at bounding box center [102, 159] width 63 height 8
type input "1點(P1)"
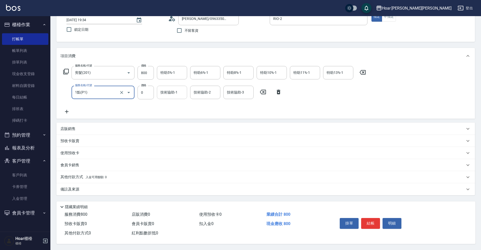
click at [167, 92] on input "技術協助-1" at bounding box center [172, 92] width 26 height 9
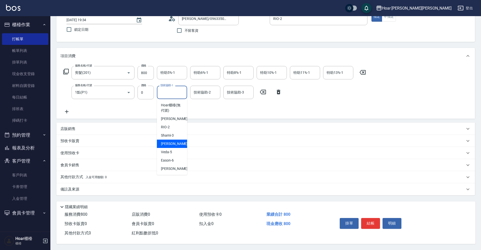
click at [166, 141] on span "[PERSON_NAME] -4" at bounding box center [176, 143] width 30 height 5
type input "[PERSON_NAME]-4"
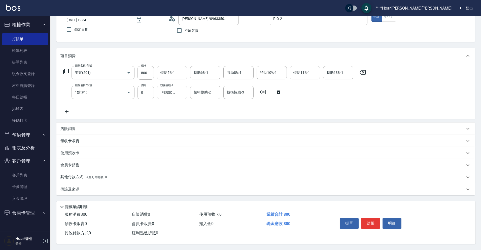
click at [185, 111] on div "服務名稱/代號 剪髮(201) 服務名稱/代號 價格 800 價格 特助5%-1 特助5%-1 特助6%-1 特助6%-1 特助8%-1 特助8%-1 特助1…" at bounding box center [214, 90] width 308 height 49
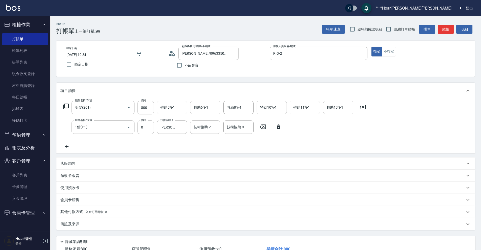
scroll to position [37, 0]
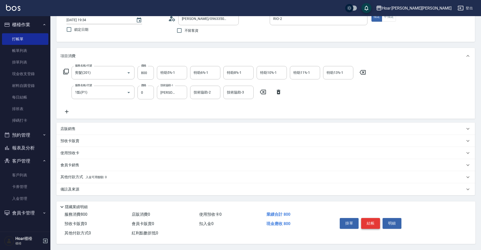
click at [375, 225] on button "結帳" at bounding box center [370, 223] width 19 height 11
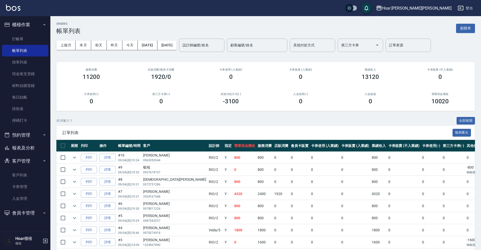
click at [222, 46] on input "設計師編號/姓名" at bounding box center [201, 45] width 41 height 9
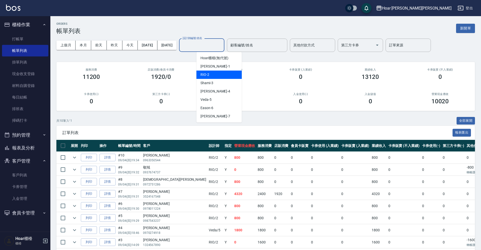
drag, startPoint x: 208, startPoint y: 73, endPoint x: 219, endPoint y: 65, distance: 13.8
click at [208, 73] on span "RIO -2" at bounding box center [204, 74] width 9 height 5
type input "RIO-2"
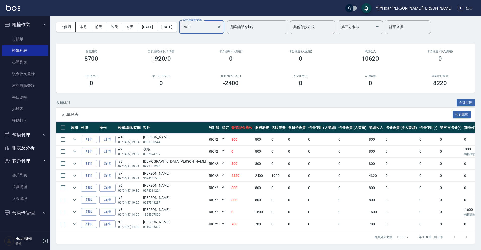
drag, startPoint x: 23, startPoint y: 173, endPoint x: 75, endPoint y: 151, distance: 56.9
click at [23, 173] on link "客戶列表" at bounding box center [25, 175] width 46 height 12
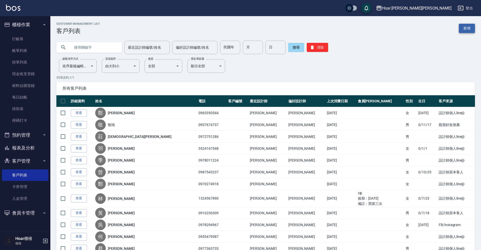
click at [468, 25] on link "新增" at bounding box center [466, 28] width 16 height 9
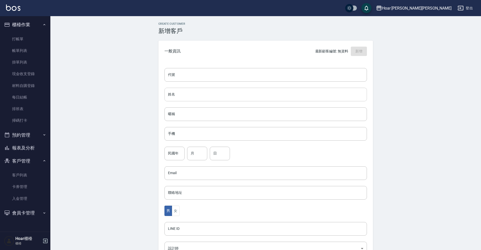
click at [207, 99] on input "姓名" at bounding box center [265, 95] width 202 height 14
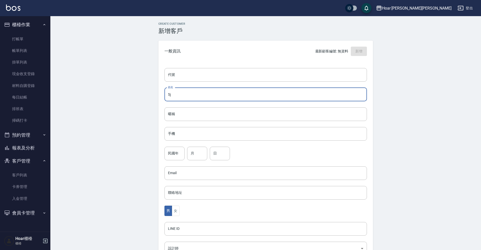
type input "5"
type input "[PERSON_NAME]"
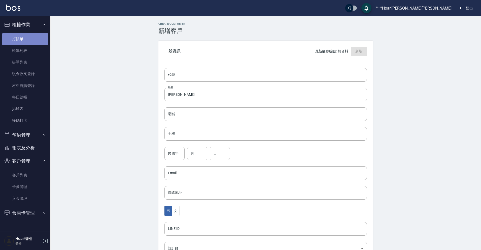
click at [20, 35] on link "打帳單" at bounding box center [25, 39] width 46 height 12
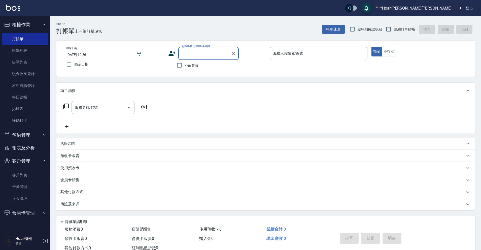
click at [208, 56] on input "顧客姓名/手機號碼/編號" at bounding box center [204, 53] width 48 height 9
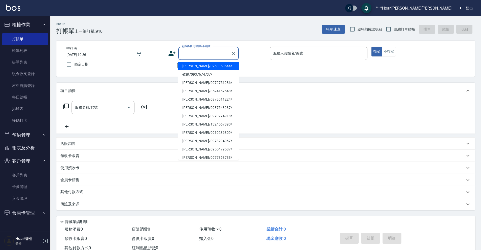
drag, startPoint x: 200, startPoint y: 65, endPoint x: 196, endPoint y: 66, distance: 3.7
click at [199, 65] on li "[PERSON_NAME]/0963350544/" at bounding box center [208, 66] width 60 height 8
type input "[PERSON_NAME]/0963350544/"
type input "RIO-2"
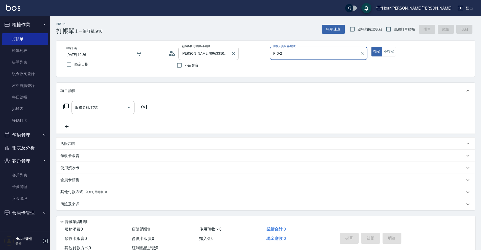
drag, startPoint x: 232, startPoint y: 53, endPoint x: 229, endPoint y: 54, distance: 3.0
click at [232, 53] on icon "Clear" at bounding box center [233, 53] width 5 height 5
click at [177, 65] on input "不留客資" at bounding box center [179, 65] width 11 height 11
checkbox input "true"
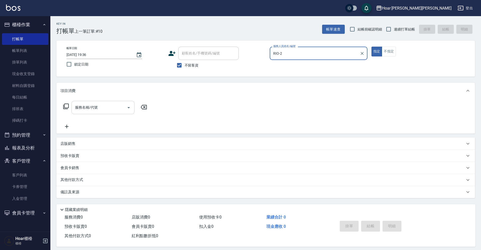
click at [105, 102] on div "服務名稱/代號" at bounding box center [102, 107] width 63 height 13
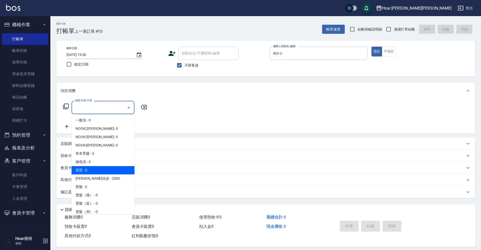
drag, startPoint x: 88, startPoint y: 170, endPoint x: 107, endPoint y: 158, distance: 23.0
click at [88, 170] on span "造型 - 0" at bounding box center [102, 170] width 63 height 8
type input "造型(107)"
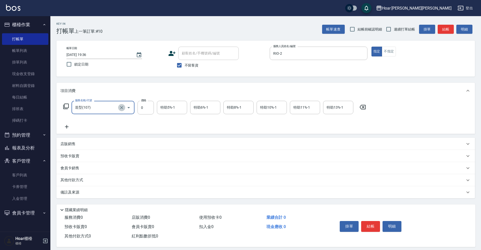
click at [120, 105] on icon "Clear" at bounding box center [121, 107] width 5 height 5
click at [130, 107] on icon "Open" at bounding box center [129, 107] width 6 height 6
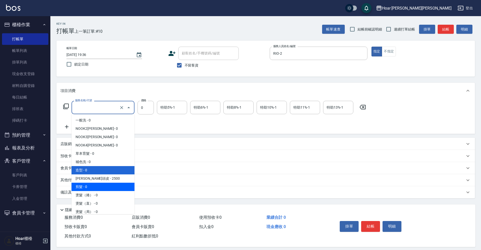
drag, startPoint x: 88, startPoint y: 184, endPoint x: 178, endPoint y: 118, distance: 112.2
click at [93, 183] on span "剪髮 - 0" at bounding box center [102, 186] width 63 height 8
type input "剪髮(201)"
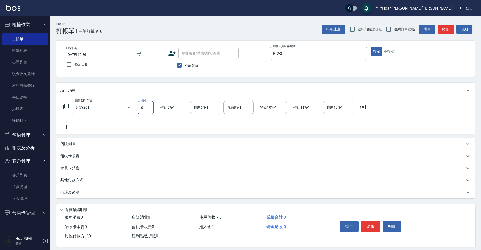
click at [152, 107] on input "0" at bounding box center [145, 108] width 16 height 14
type input "800"
drag, startPoint x: 143, startPoint y: 122, endPoint x: 149, endPoint y: 121, distance: 6.4
click at [144, 122] on div "服務名稱/代號 剪髮(201) 服務名稱/代號 價格 800 價格 特助5%-1 特助5%-1 特助6%-1 特助6%-1 特助8%-1 特助8%-1 特助1…" at bounding box center [214, 115] width 308 height 29
click at [65, 126] on icon at bounding box center [66, 127] width 13 height 6
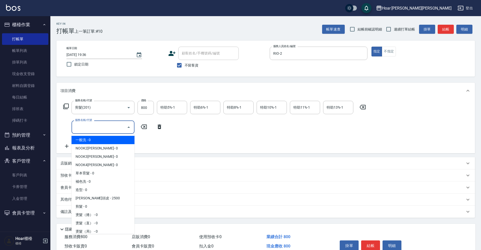
click at [91, 127] on input "服務名稱/代號" at bounding box center [99, 127] width 51 height 9
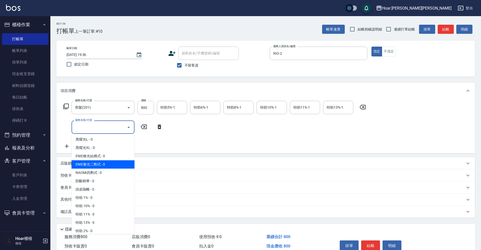
scroll to position [319, 0]
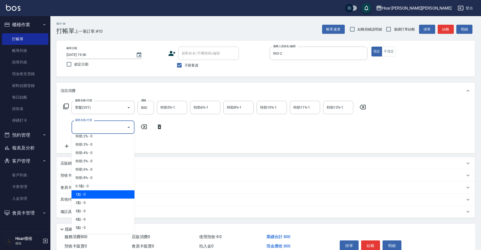
drag, startPoint x: 89, startPoint y: 192, endPoint x: 120, endPoint y: 169, distance: 38.7
click at [90, 192] on span "1點 - 0" at bounding box center [102, 194] width 63 height 8
type input "1點(P1)"
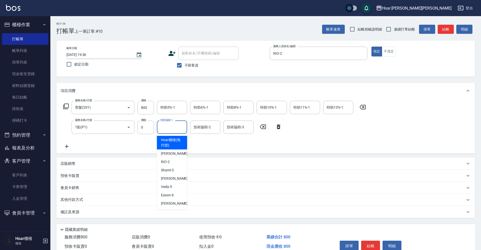
click at [175, 130] on input "技術協助-1" at bounding box center [172, 127] width 26 height 9
click at [169, 178] on span "[PERSON_NAME] -4" at bounding box center [176, 178] width 30 height 5
type input "[PERSON_NAME]-4"
drag, startPoint x: 174, startPoint y: 149, endPoint x: 170, endPoint y: 150, distance: 4.1
click at [174, 149] on div "服務名稱/代號 剪髮(201) 服務名稱/代號 價格 800 價格 特助5%-1 特助5%-1 特助6%-1 特助6%-1 特助8%-1 特助8%-1 特助1…" at bounding box center [214, 125] width 308 height 49
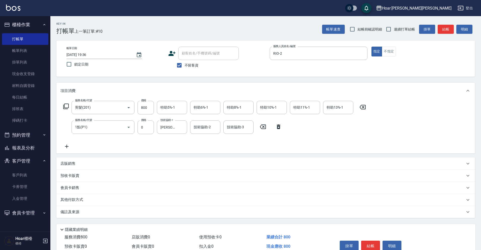
scroll to position [25, 0]
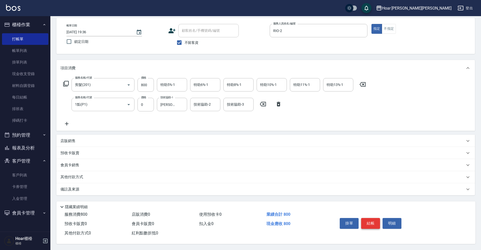
click at [372, 220] on button "結帳" at bounding box center [370, 223] width 19 height 11
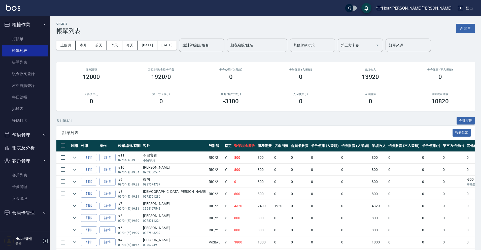
click at [107, 205] on link "詳情" at bounding box center [107, 206] width 16 height 8
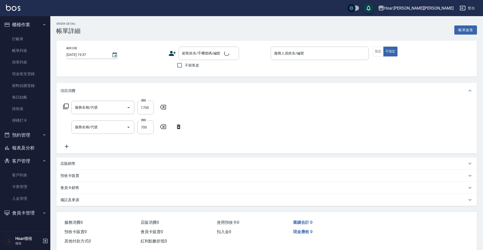
type input "[DATE] 19:31"
type input "RIO-2"
type input "染髮（全）(401)"
type input "剪髮(201)"
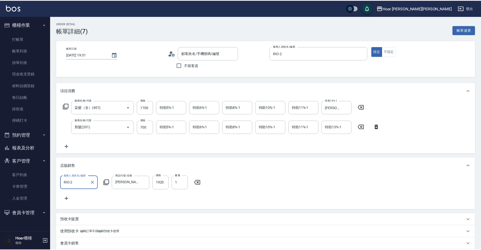
scroll to position [8, 0]
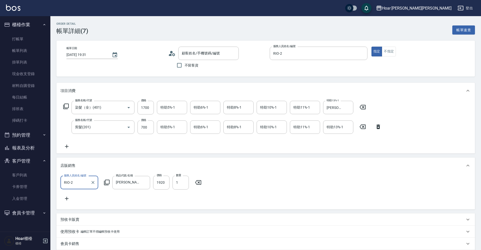
type input "[PERSON_NAME]/3524167548/"
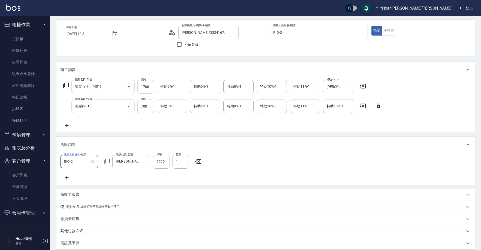
scroll to position [21, 0]
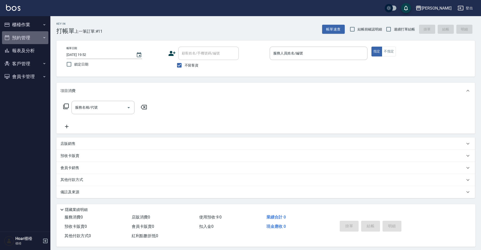
click at [26, 39] on button "預約管理" at bounding box center [25, 37] width 46 height 13
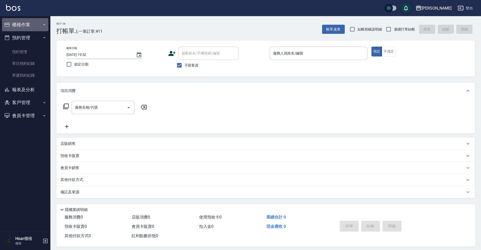
click at [27, 28] on button "櫃檯作業" at bounding box center [25, 24] width 46 height 13
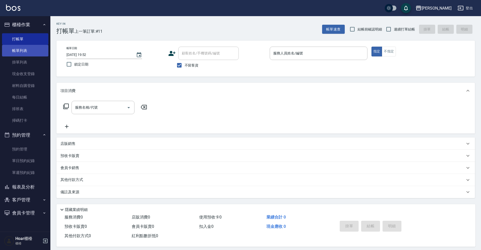
click at [24, 55] on link "帳單列表" at bounding box center [25, 51] width 46 height 12
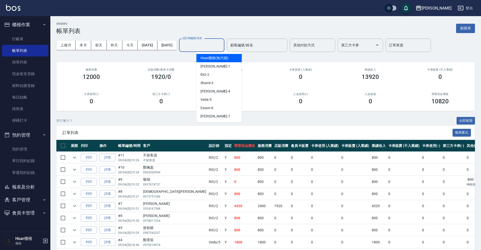
click at [217, 45] on input "設計師編號/姓名" at bounding box center [201, 45] width 41 height 9
click at [220, 75] on div "RIO -2" at bounding box center [218, 74] width 45 height 8
type input "RIO-2"
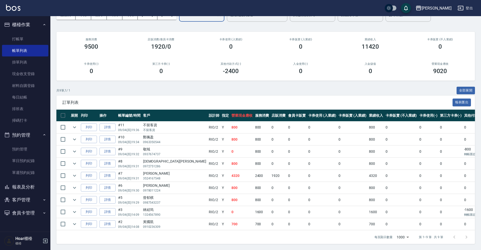
scroll to position [34, 0]
click at [23, 100] on link "每日結帳" at bounding box center [25, 97] width 46 height 12
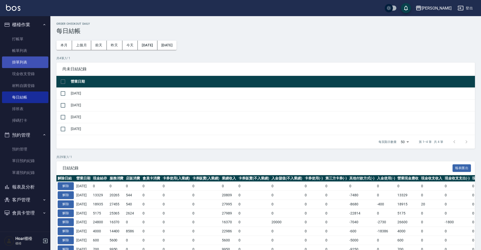
click at [26, 65] on link "掛單列表" at bounding box center [25, 62] width 46 height 12
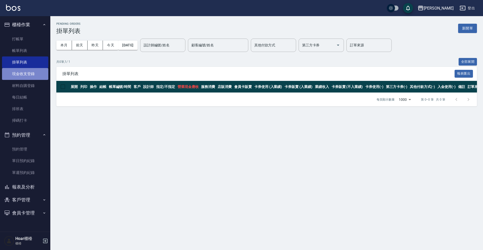
click at [16, 76] on link "現金收支登錄" at bounding box center [25, 74] width 46 height 12
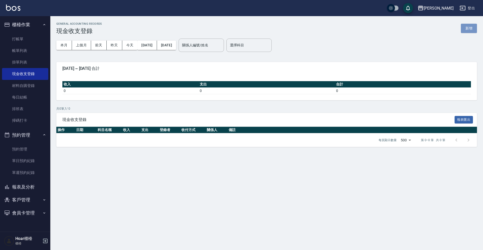
drag, startPoint x: 469, startPoint y: 28, endPoint x: 395, endPoint y: 50, distance: 77.1
click at [469, 28] on button "新增" at bounding box center [469, 28] width 16 height 9
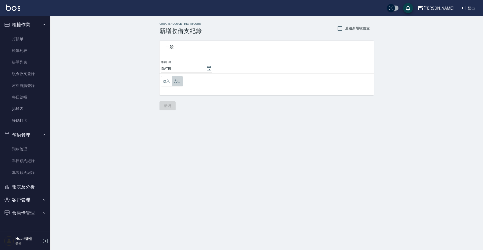
drag, startPoint x: 176, startPoint y: 82, endPoint x: 185, endPoint y: 79, distance: 9.2
click at [176, 82] on button "支出" at bounding box center [177, 81] width 11 height 10
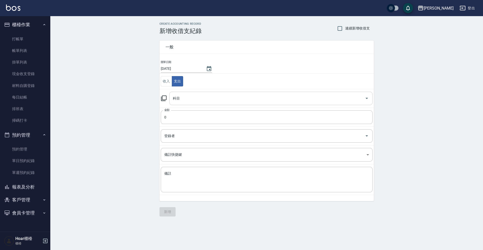
click at [184, 94] on input "科目" at bounding box center [267, 98] width 191 height 9
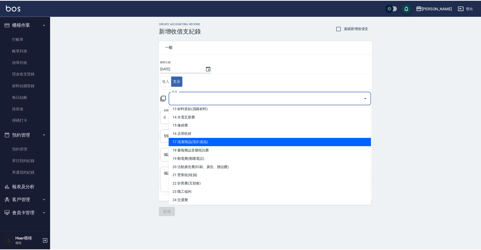
scroll to position [112, 0]
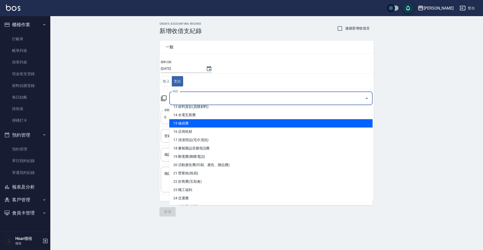
click at [185, 126] on li "15 修繕費" at bounding box center [270, 123] width 203 height 8
type input "15 修繕費"
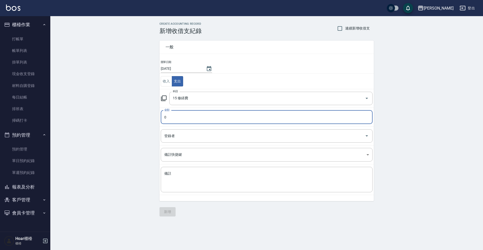
click at [186, 118] on input "0" at bounding box center [267, 117] width 212 height 14
click at [177, 141] on div "登錄者" at bounding box center [267, 135] width 212 height 13
type input "0700"
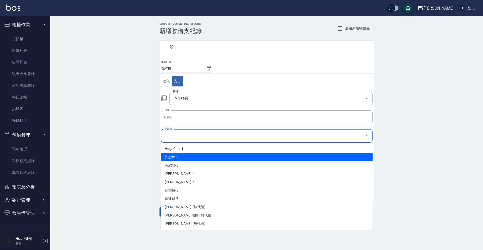
click at [180, 156] on li "許宏瑋-2" at bounding box center [267, 157] width 212 height 8
type input "許宏瑋-2"
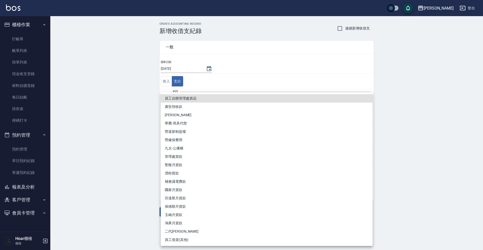
click at [180, 156] on body "Hoar 霍爾沙龍 登出 櫃檯作業 打帳單 帳單列表 掛單列表 現金收支登錄 材料自購登錄 每日結帳 排班表 掃碼打卡 預約管理 預約管理 單日預約紀錄 單週…" at bounding box center [241, 125] width 483 height 250
drag, startPoint x: 135, startPoint y: 182, endPoint x: 138, endPoint y: 181, distance: 3.5
click at [136, 181] on div at bounding box center [241, 125] width 483 height 250
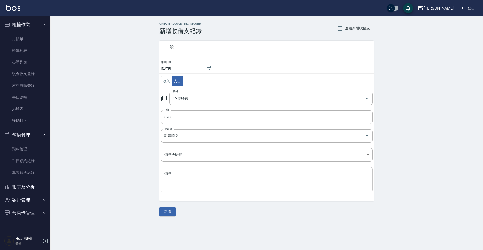
click at [195, 178] on textarea "備註" at bounding box center [266, 179] width 205 height 17
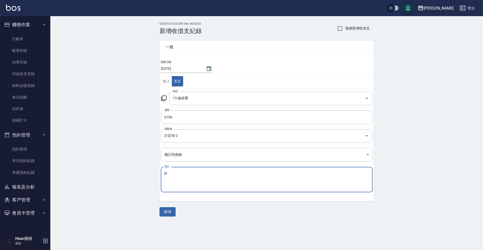
type textarea "j"
type textarea "霧化機"
click at [172, 207] on button "新增" at bounding box center [168, 211] width 16 height 9
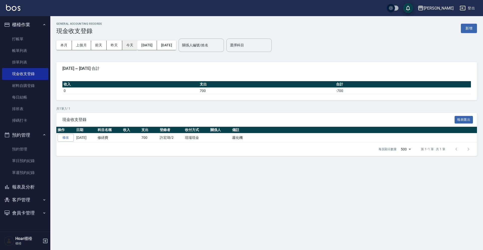
click at [125, 47] on button "今天" at bounding box center [129, 45] width 15 height 9
click at [131, 46] on button "今天" at bounding box center [129, 45] width 15 height 9
click at [23, 50] on link "帳單列表" at bounding box center [25, 51] width 46 height 12
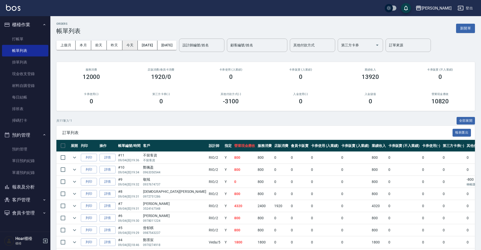
click at [135, 45] on button "今天" at bounding box center [130, 45] width 16 height 9
